Goal: Task Accomplishment & Management: Manage account settings

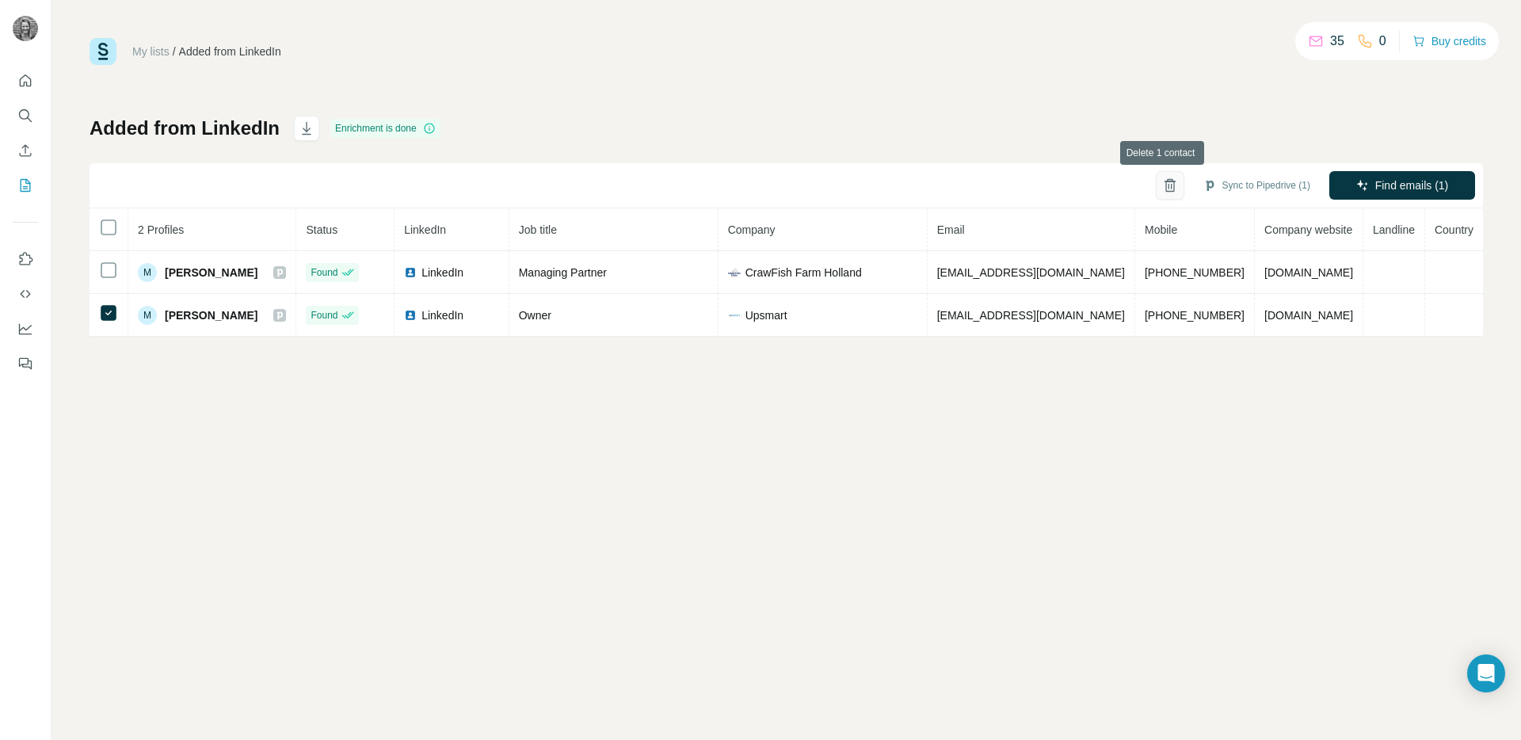
click at [1162, 185] on icon "button" at bounding box center [1170, 185] width 16 height 16
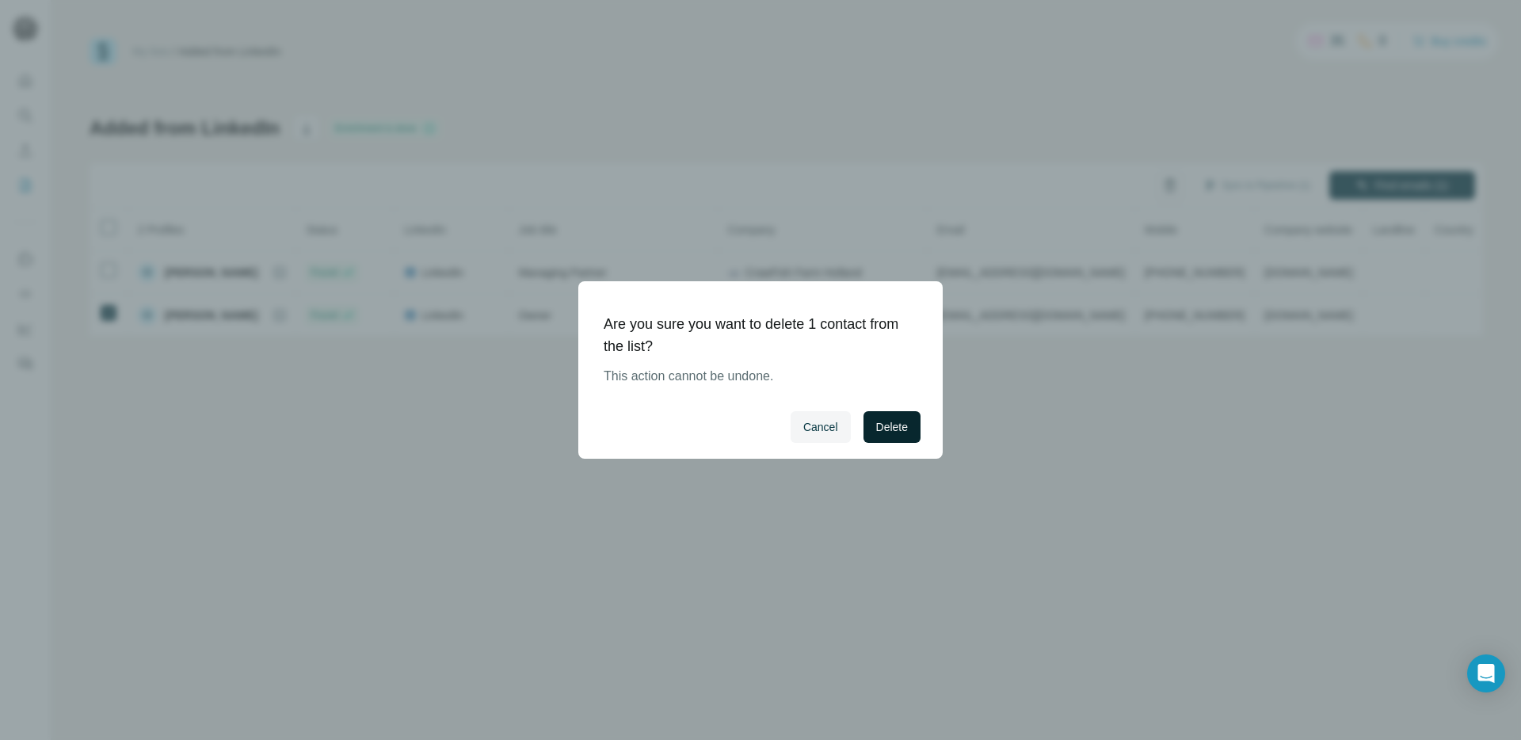
click at [899, 434] on span "Delete" at bounding box center [892, 427] width 32 height 16
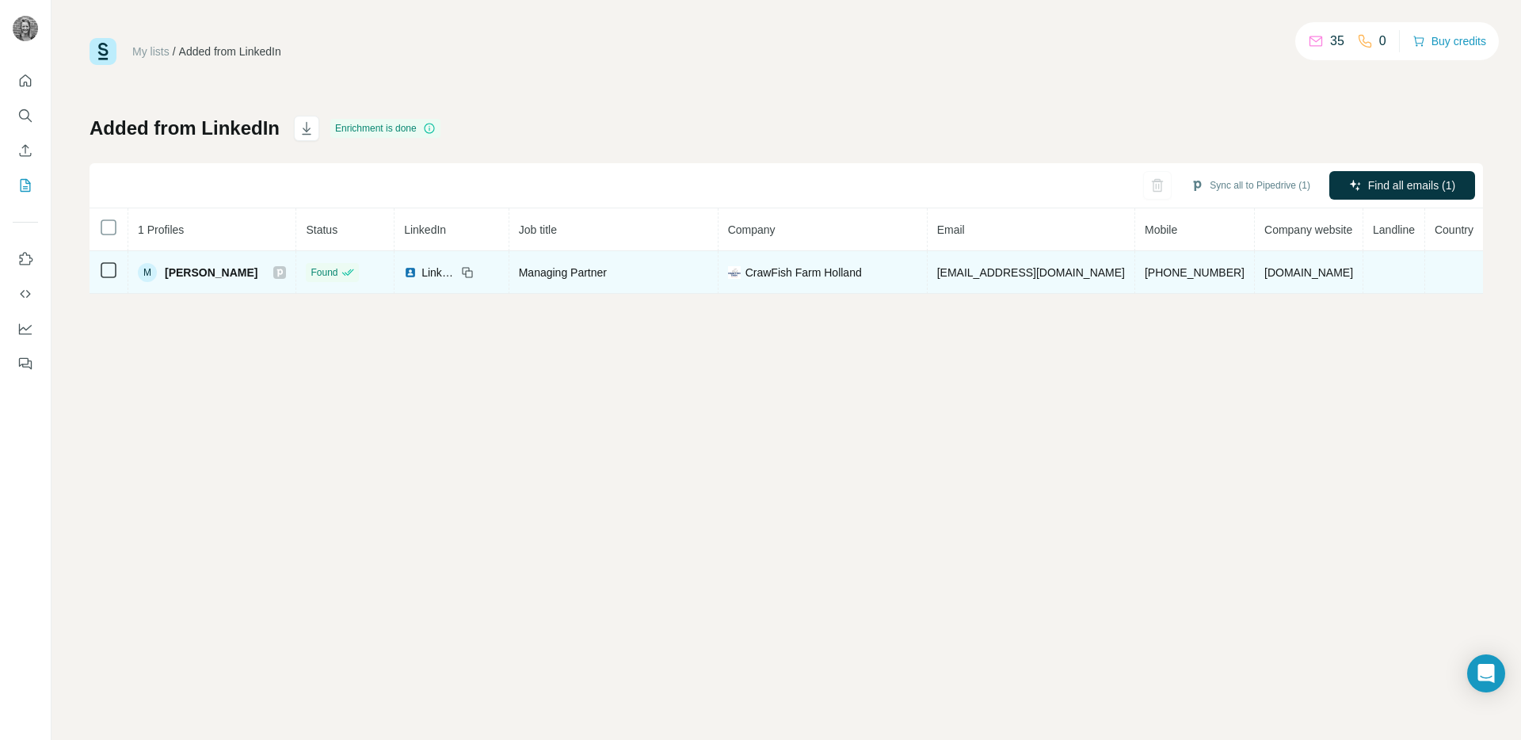
click at [223, 277] on span "[PERSON_NAME]" at bounding box center [211, 273] width 93 height 16
click at [212, 265] on span "Maarten van der Sanden" at bounding box center [211, 273] width 93 height 16
click at [284, 271] on icon at bounding box center [280, 272] width 10 height 13
click at [211, 279] on span "Maarten van der Sanden" at bounding box center [211, 273] width 93 height 16
click at [212, 266] on span "Maarten van der Sanden" at bounding box center [211, 273] width 93 height 16
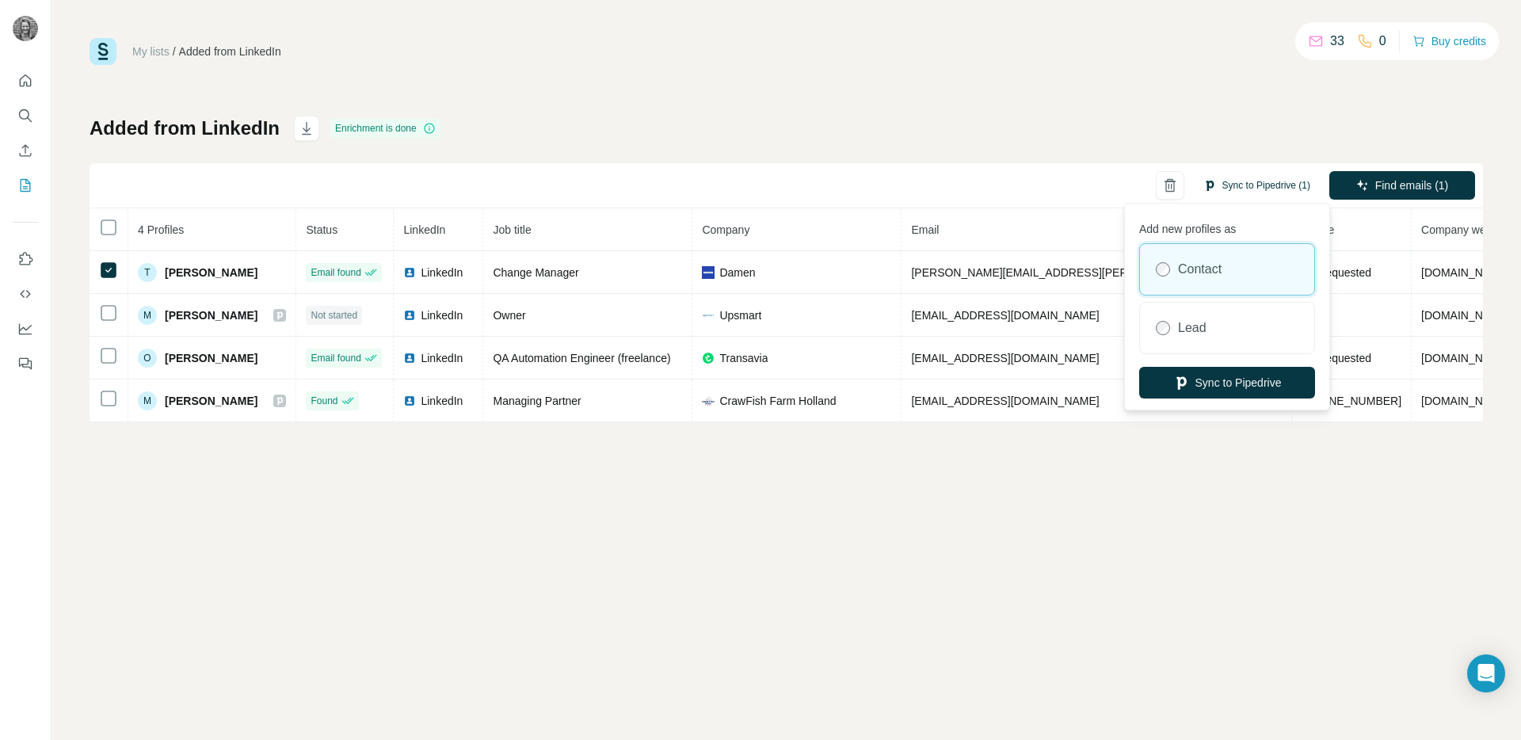
click at [1255, 183] on button "Sync to Pipedrive (1)" at bounding box center [1256, 185] width 129 height 24
click at [1254, 381] on button "Sync to Pipedrive" at bounding box center [1227, 383] width 176 height 32
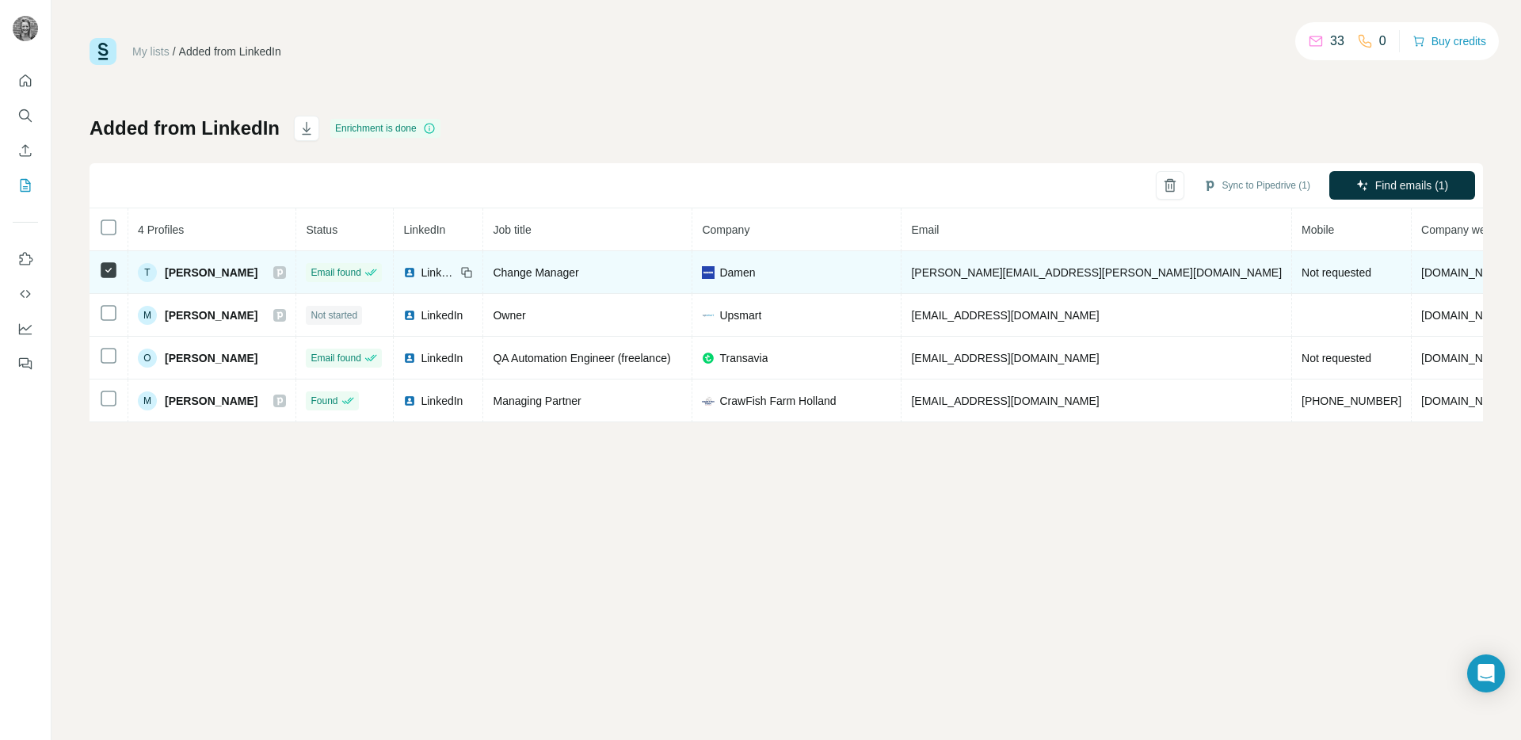
scroll to position [0, 8]
click at [747, 272] on span "Damen" at bounding box center [729, 273] width 36 height 16
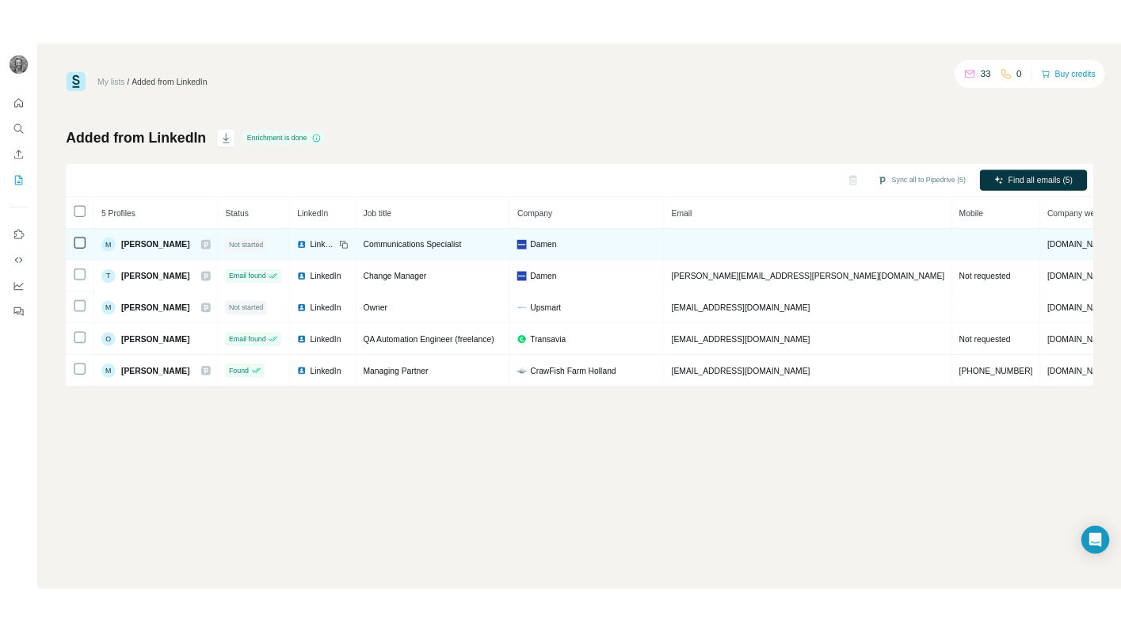
scroll to position [0, 1]
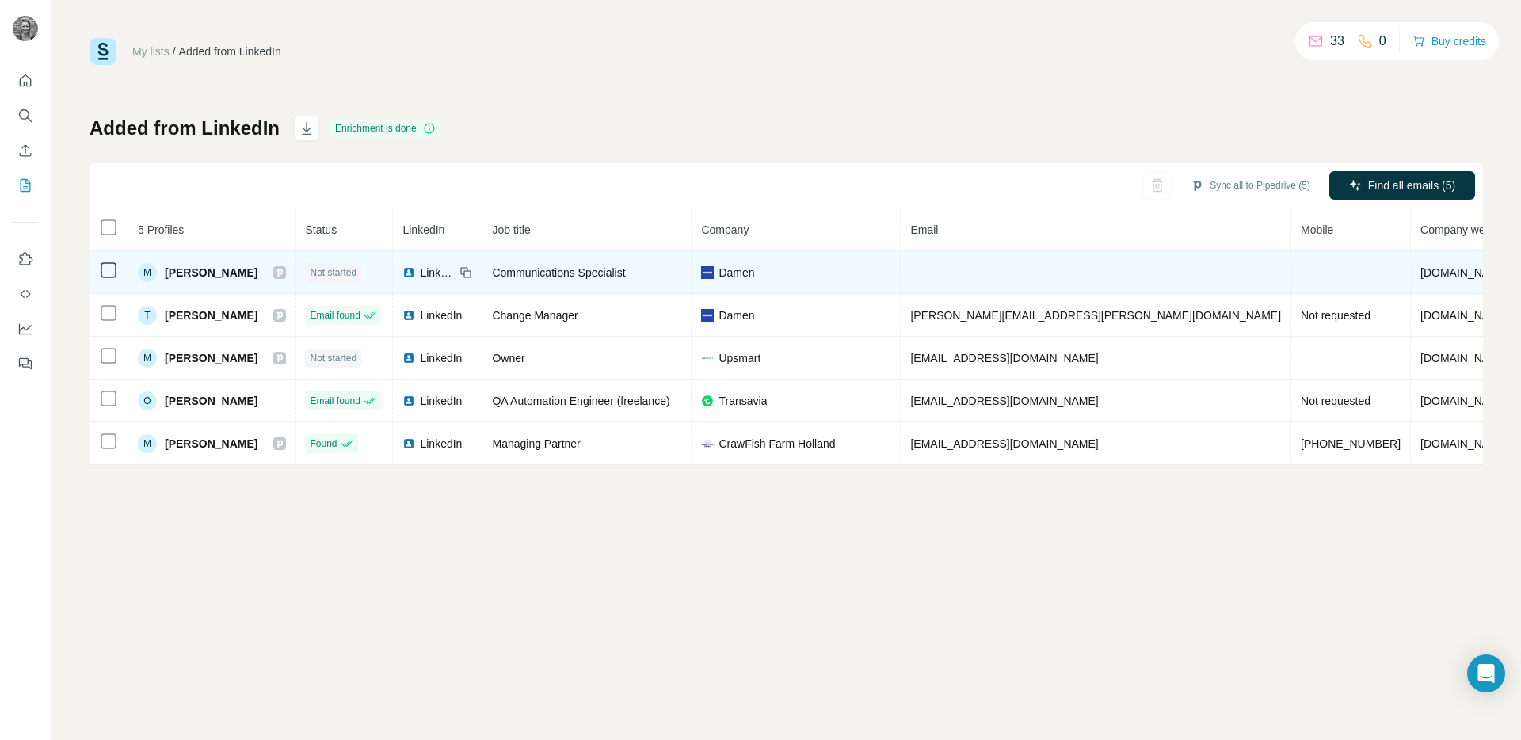
click at [754, 269] on span "Damen" at bounding box center [736, 273] width 36 height 16
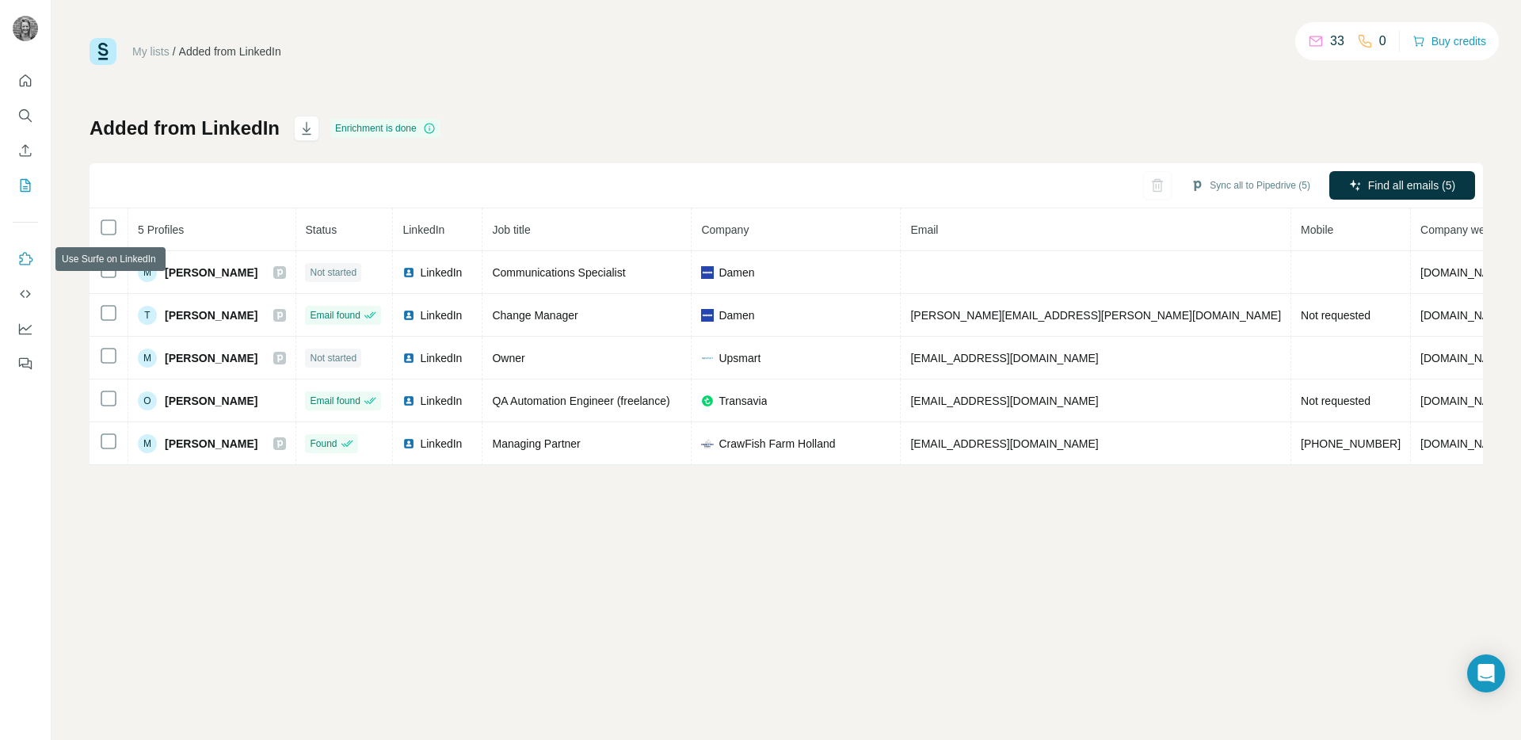
click at [19, 251] on icon "Use Surfe on LinkedIn" at bounding box center [25, 259] width 16 height 16
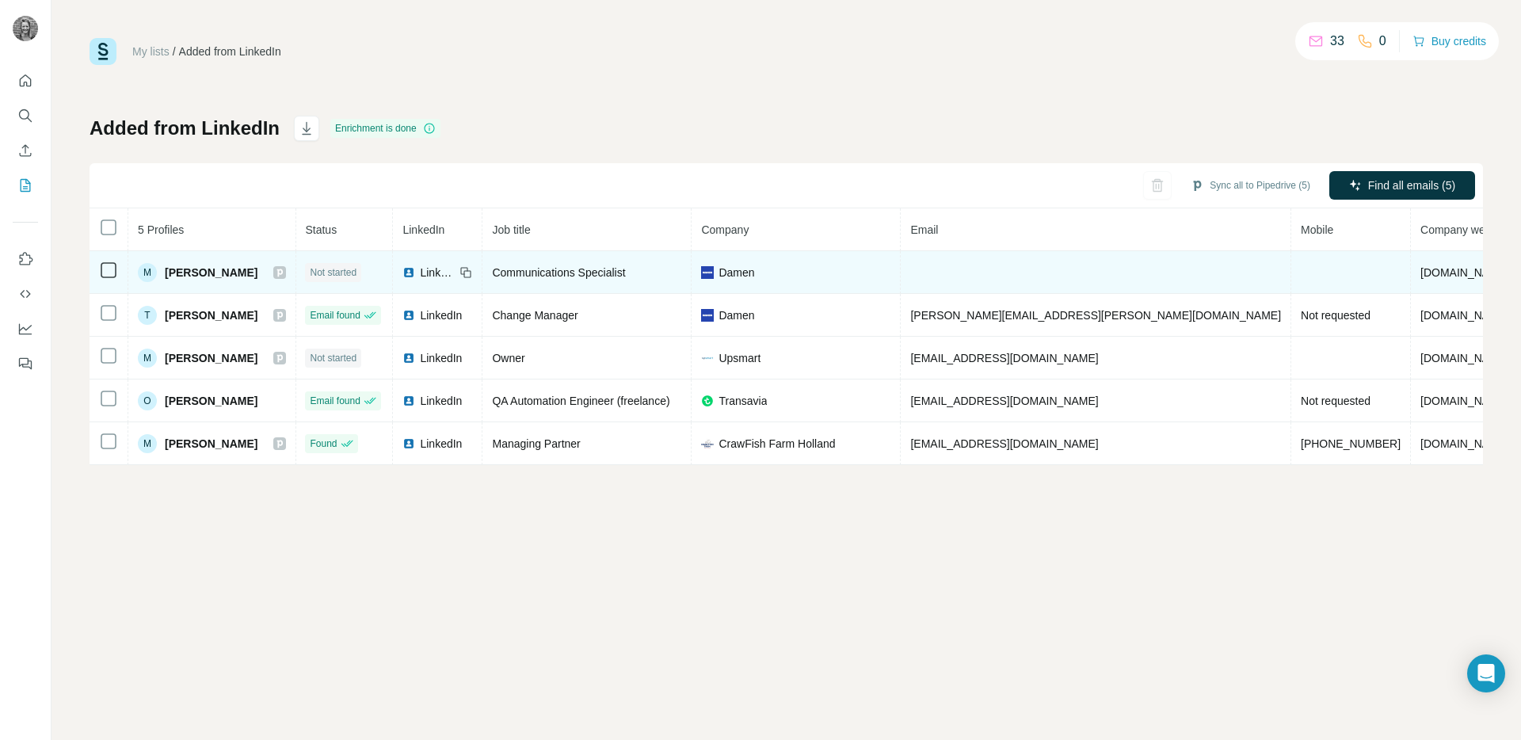
click at [217, 274] on span "[PERSON_NAME]" at bounding box center [211, 273] width 93 height 16
click at [283, 272] on icon at bounding box center [280, 272] width 6 height 8
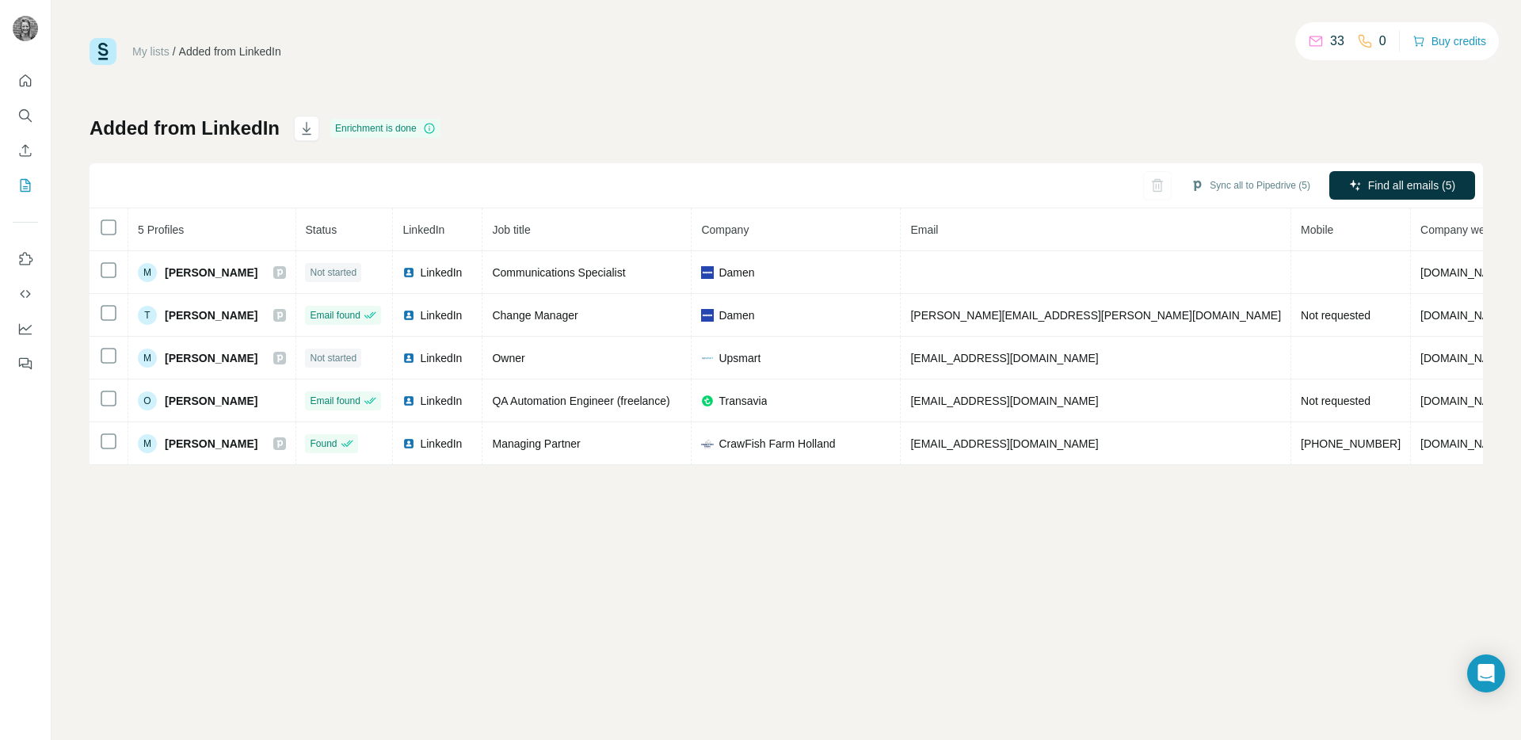
drag, startPoint x: 222, startPoint y: 52, endPoint x: 104, endPoint y: 73, distance: 119.8
click at [184, 59] on div "My lists / Added from LinkedIn" at bounding box center [185, 51] width 192 height 27
click at [27, 75] on icon "Quick start" at bounding box center [26, 80] width 12 height 12
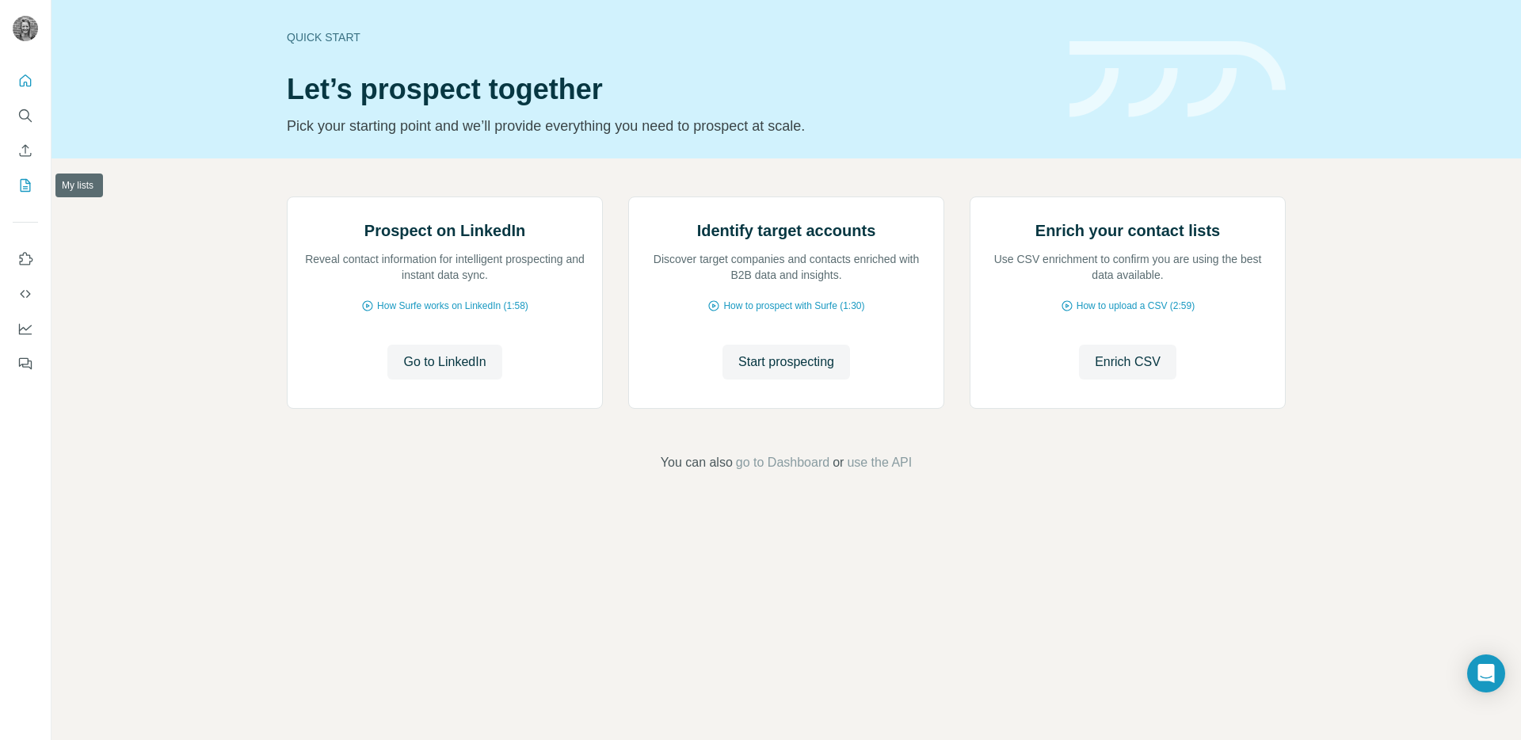
click at [24, 187] on icon "My lists" at bounding box center [25, 185] width 16 height 16
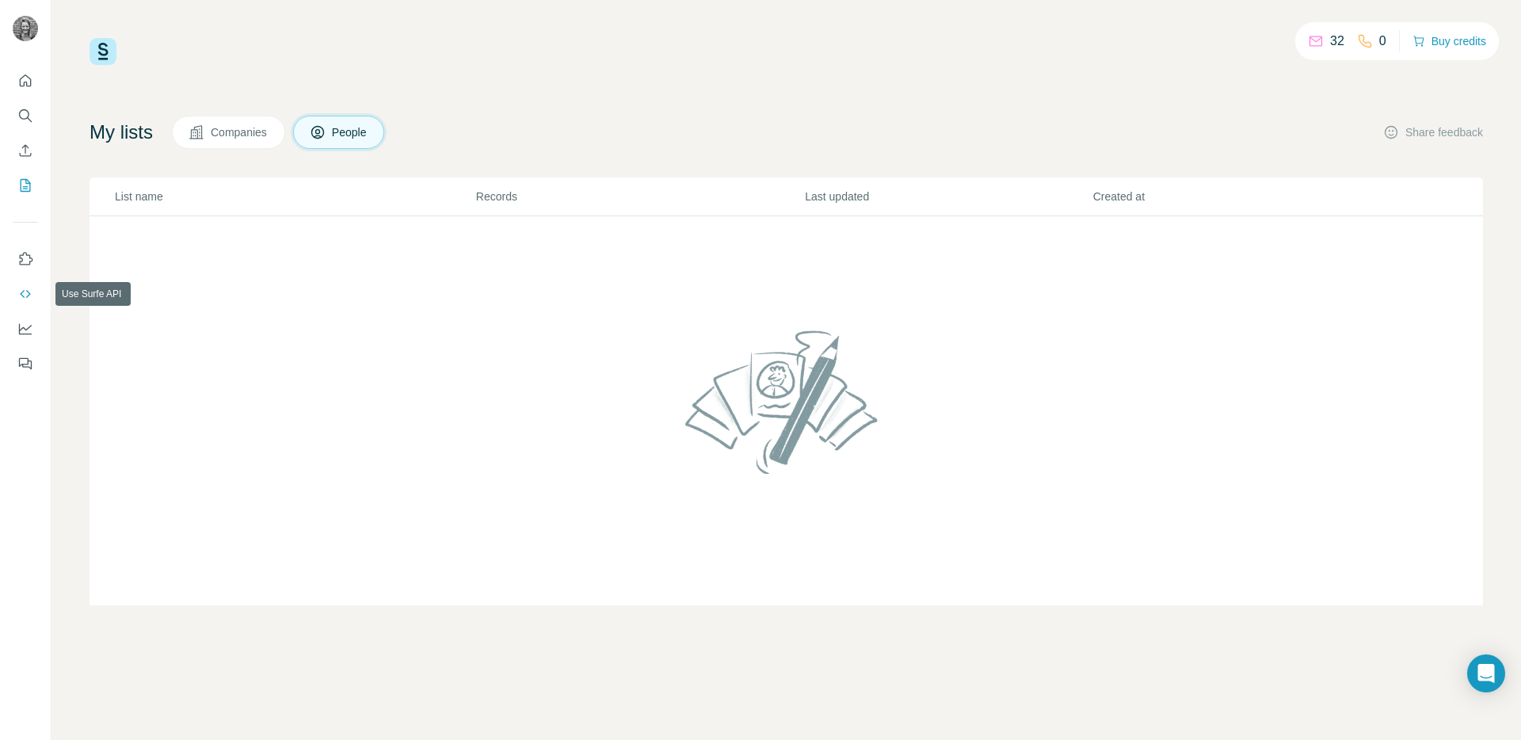
click at [21, 293] on icon "Use Surfe API" at bounding box center [25, 294] width 10 height 8
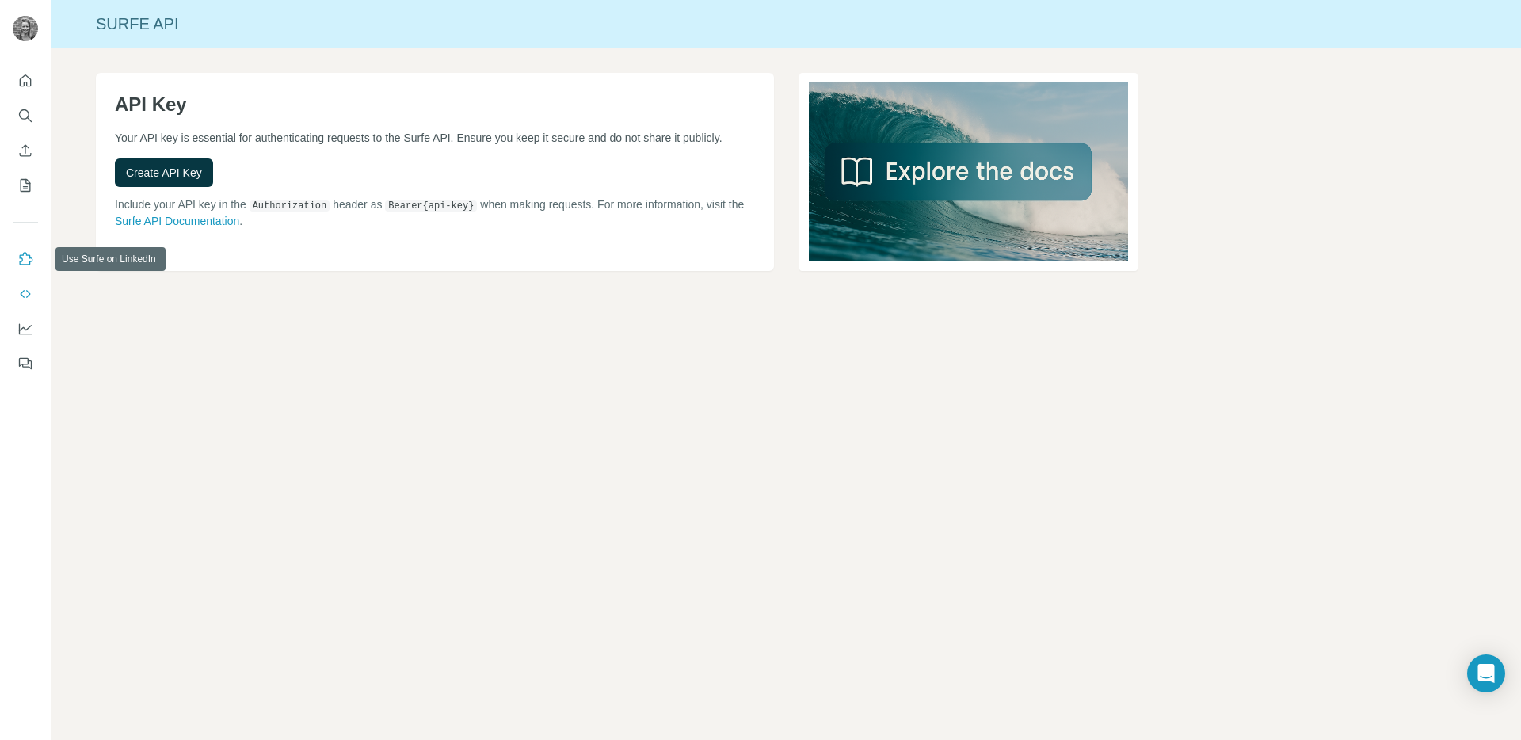
click at [30, 257] on icon "Use Surfe on LinkedIn" at bounding box center [25, 259] width 16 height 16
click at [944, 183] on img at bounding box center [968, 172] width 339 height 198
